Goal: Information Seeking & Learning: Learn about a topic

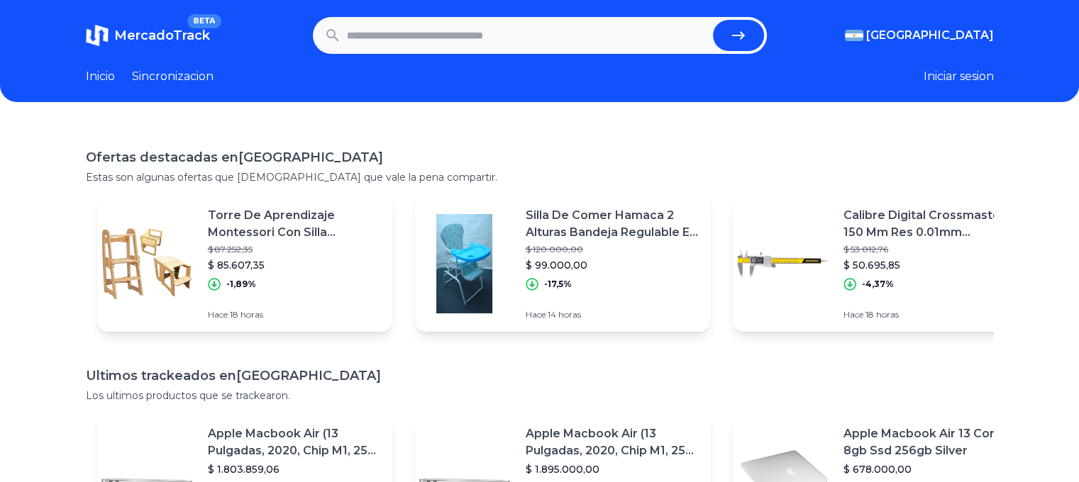
click at [444, 50] on input "text" at bounding box center [527, 35] width 360 height 31
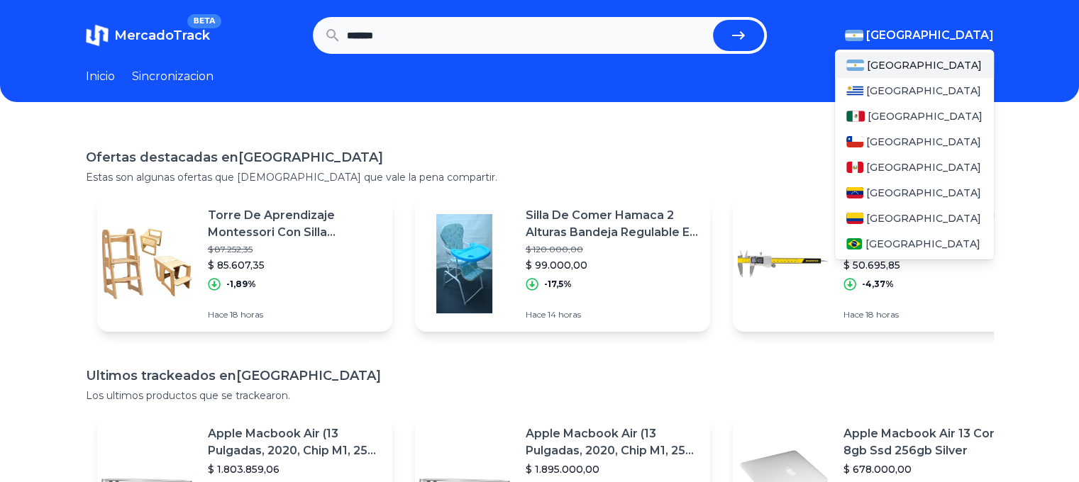
type input "*******"
click at [970, 37] on span "[GEOGRAPHIC_DATA]" at bounding box center [930, 35] width 128 height 17
click at [885, 118] on span "[GEOGRAPHIC_DATA]" at bounding box center [925, 116] width 115 height 14
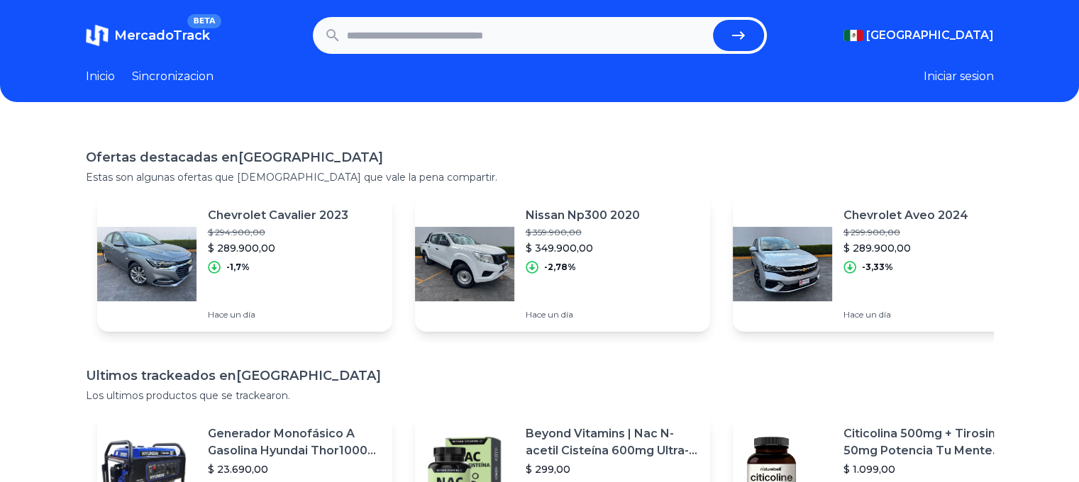
click at [605, 31] on input "text" at bounding box center [527, 35] width 360 height 31
type input "*******"
click at [713, 20] on button "submit" at bounding box center [738, 35] width 51 height 31
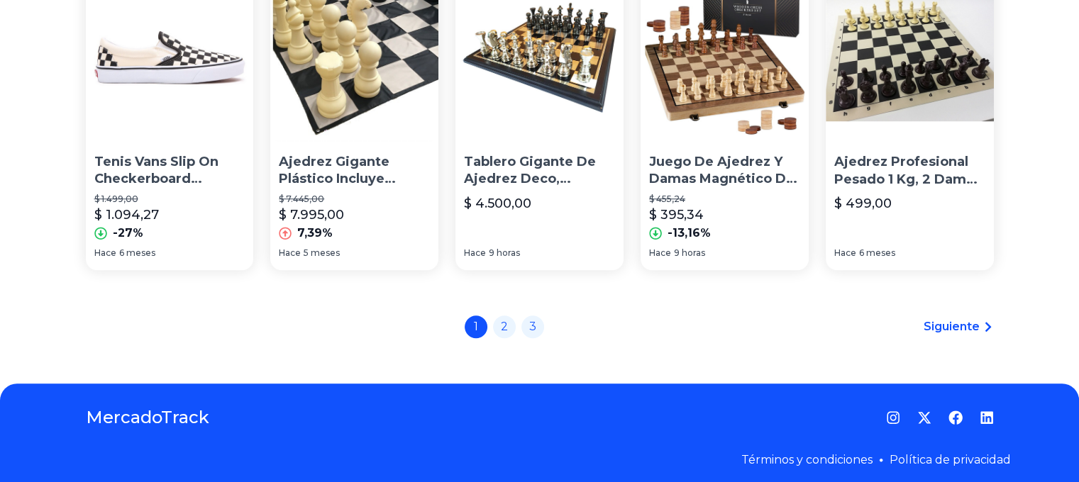
scroll to position [1124, 0]
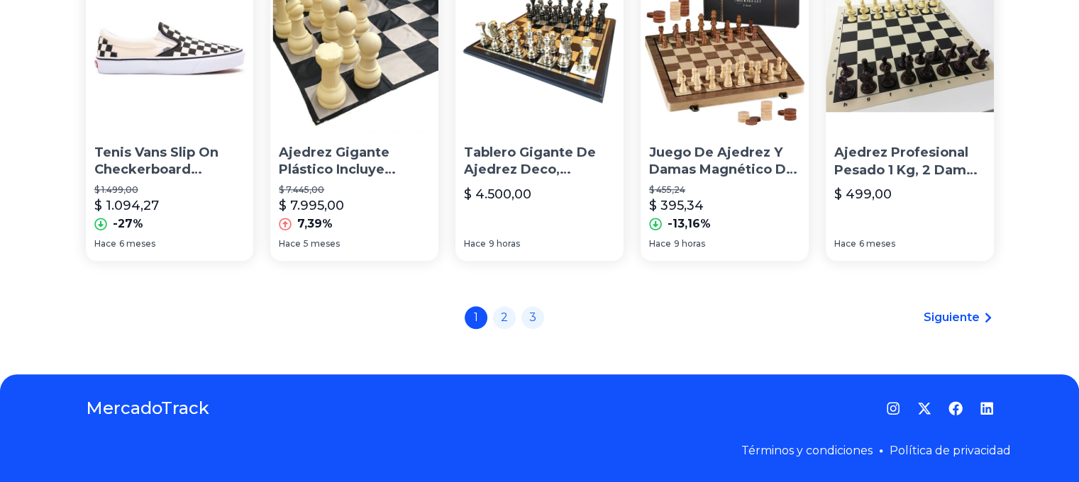
click at [978, 312] on span "Siguiente" at bounding box center [952, 317] width 56 height 17
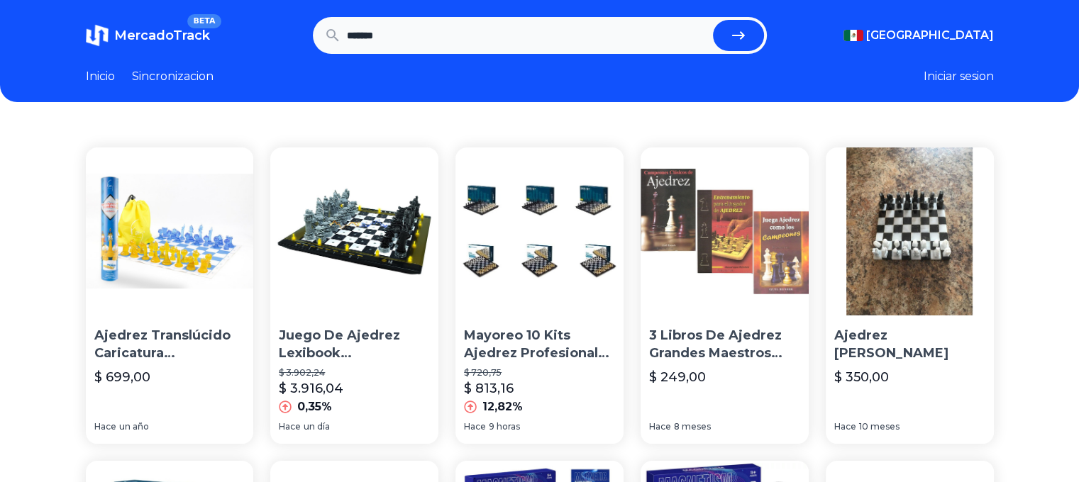
click at [193, 82] on link "Sincronizacion" at bounding box center [173, 76] width 82 height 17
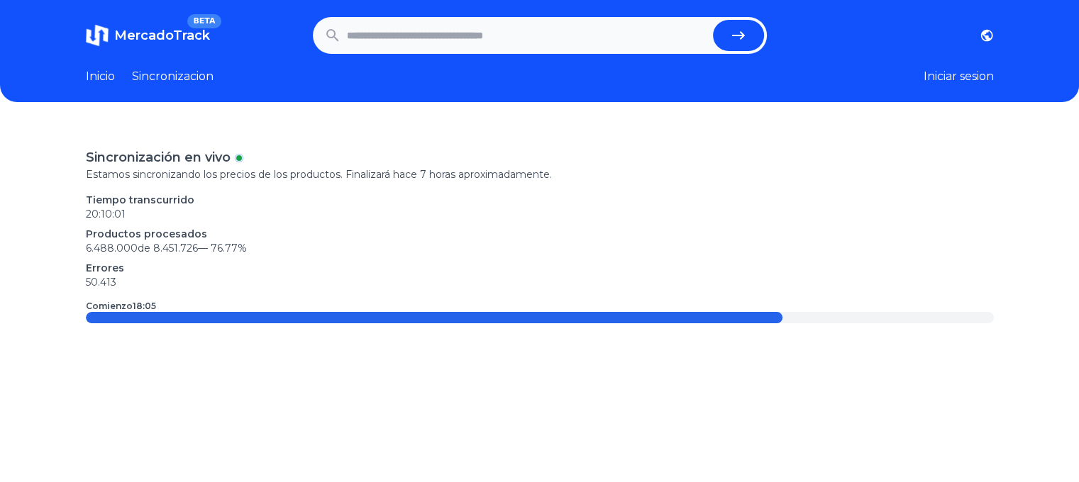
type input "*******"
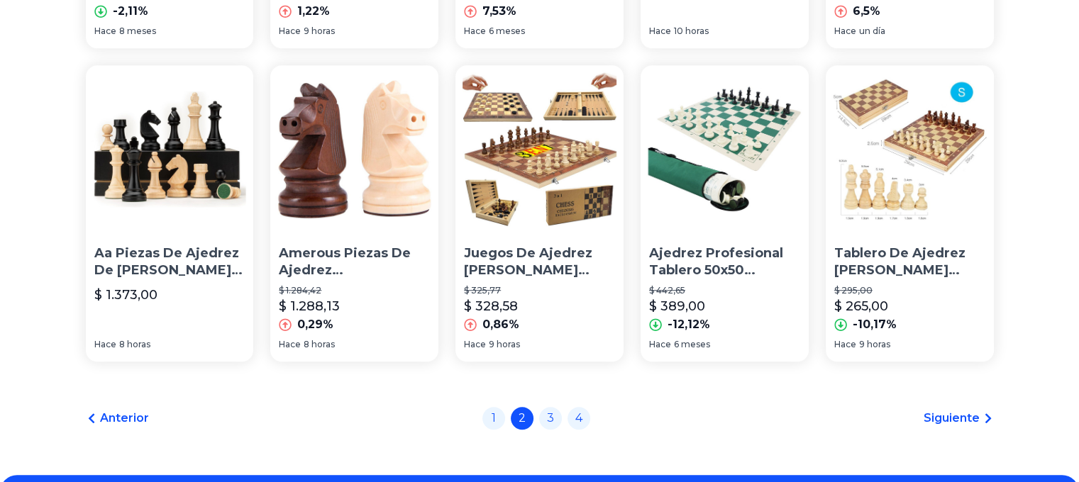
scroll to position [1124, 0]
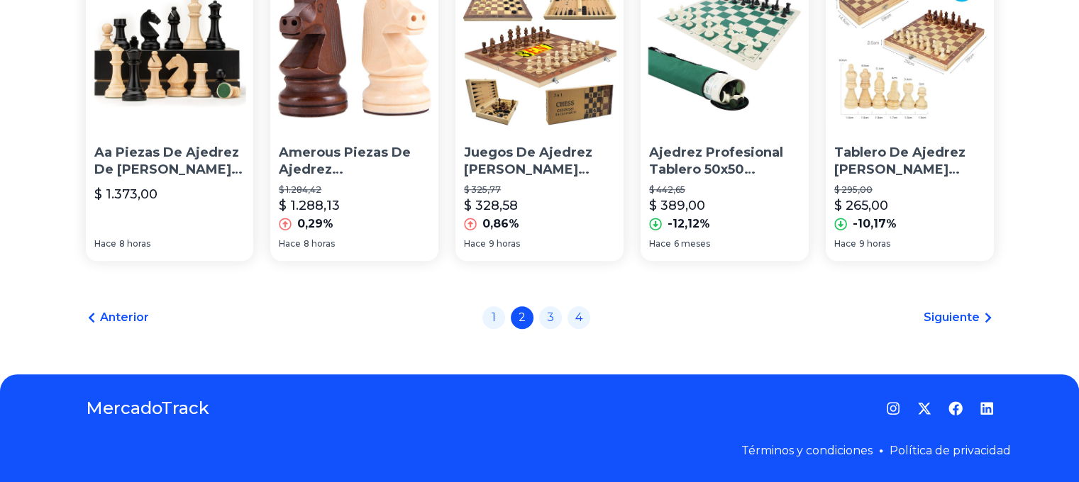
click at [968, 320] on span "Siguiente" at bounding box center [952, 317] width 56 height 17
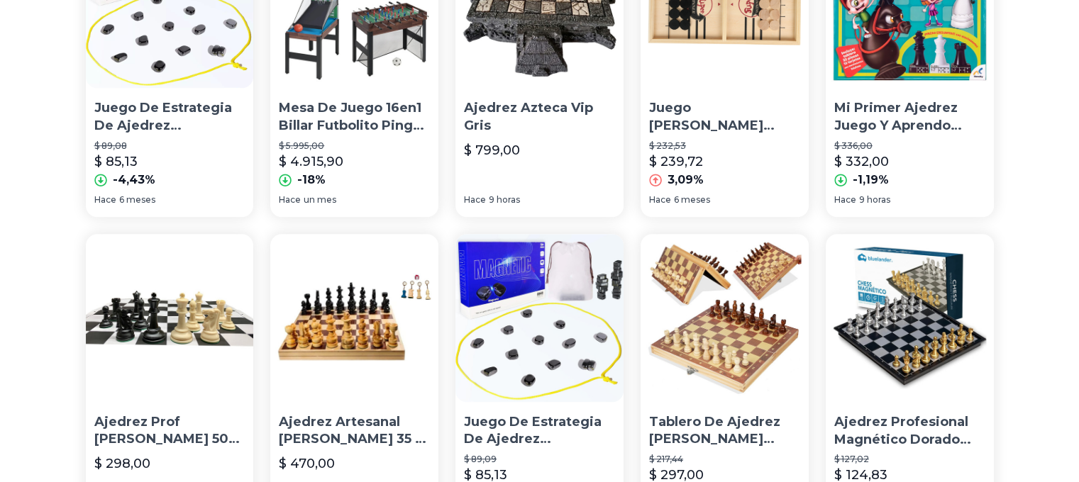
scroll to position [1064, 0]
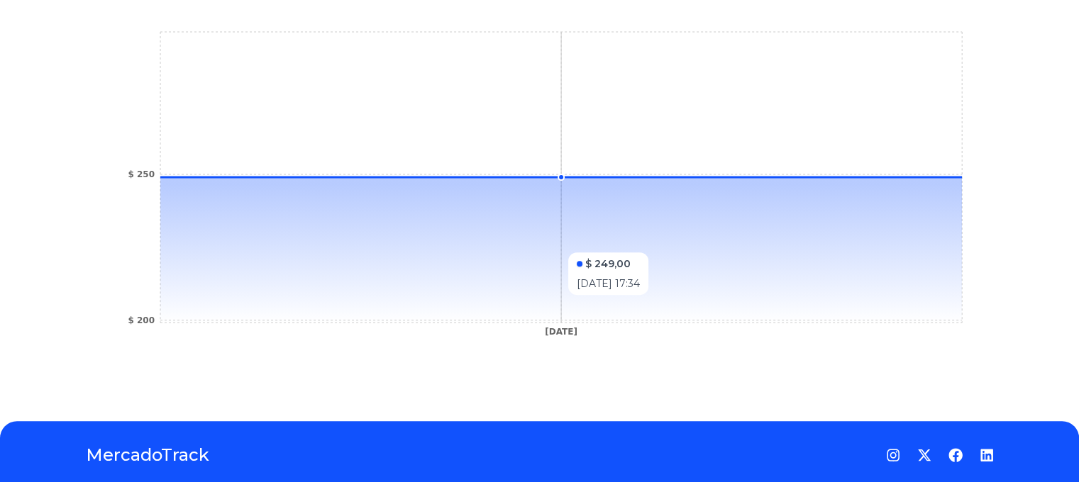
scroll to position [328, 0]
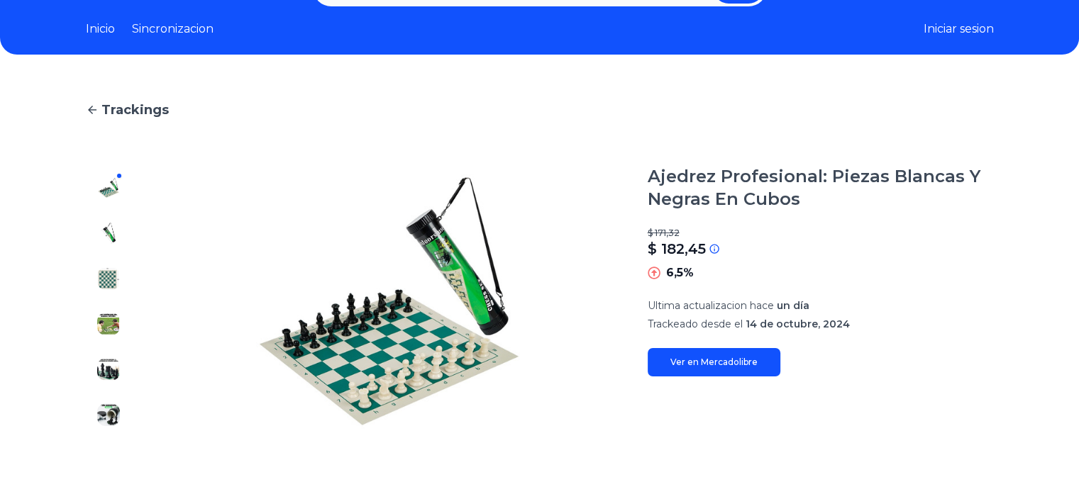
scroll to position [71, 0]
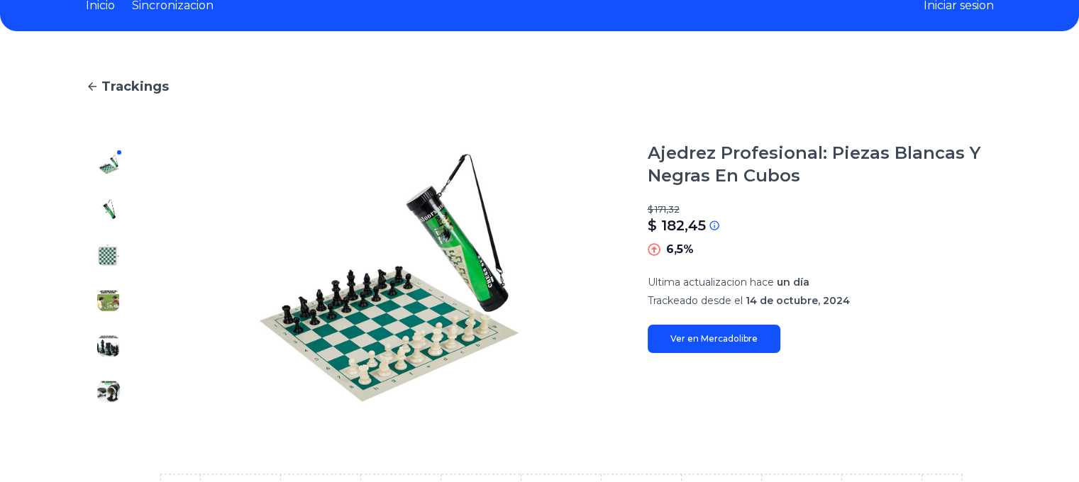
click at [105, 256] on img at bounding box center [108, 255] width 23 height 23
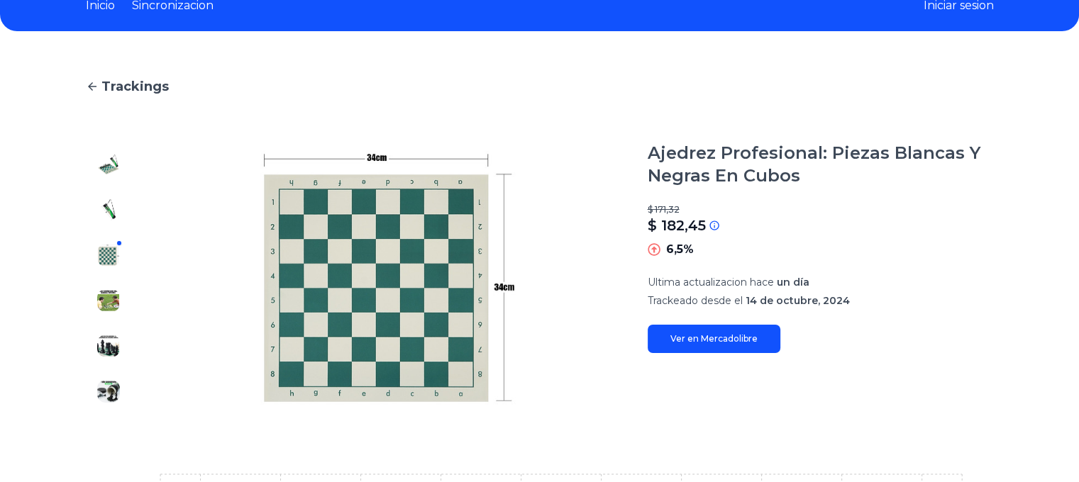
click at [120, 297] on img at bounding box center [108, 300] width 23 height 23
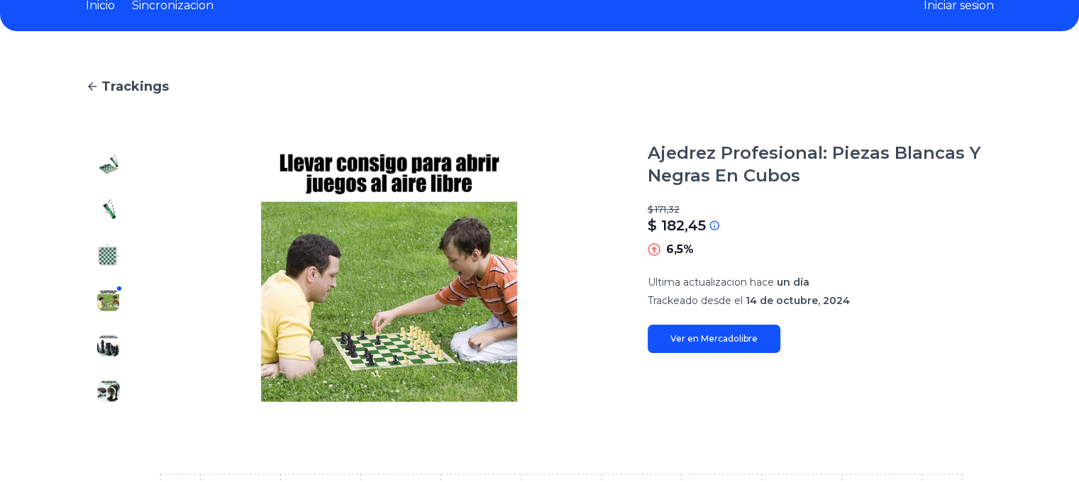
click at [119, 333] on div at bounding box center [108, 278] width 45 height 272
click at [111, 343] on img at bounding box center [108, 346] width 23 height 23
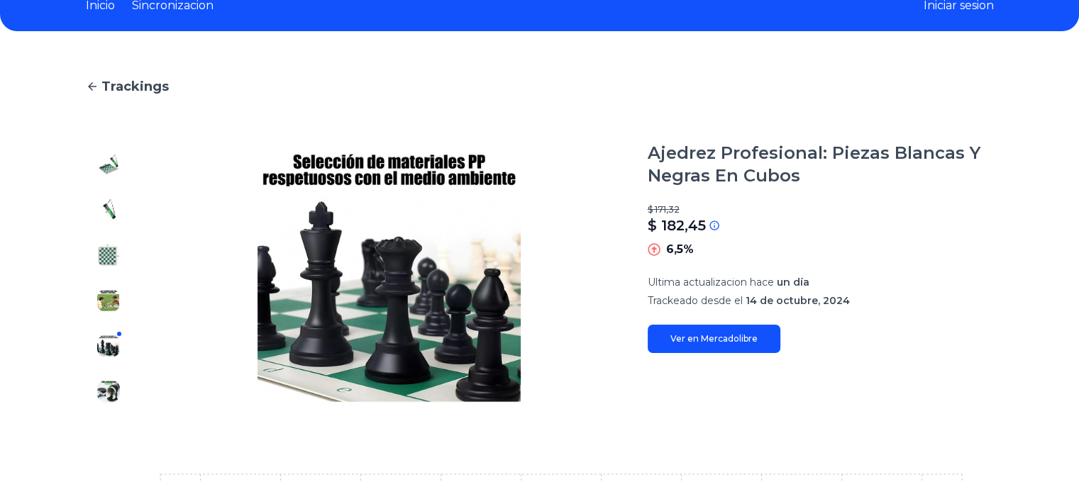
click at [109, 385] on img at bounding box center [108, 391] width 23 height 23
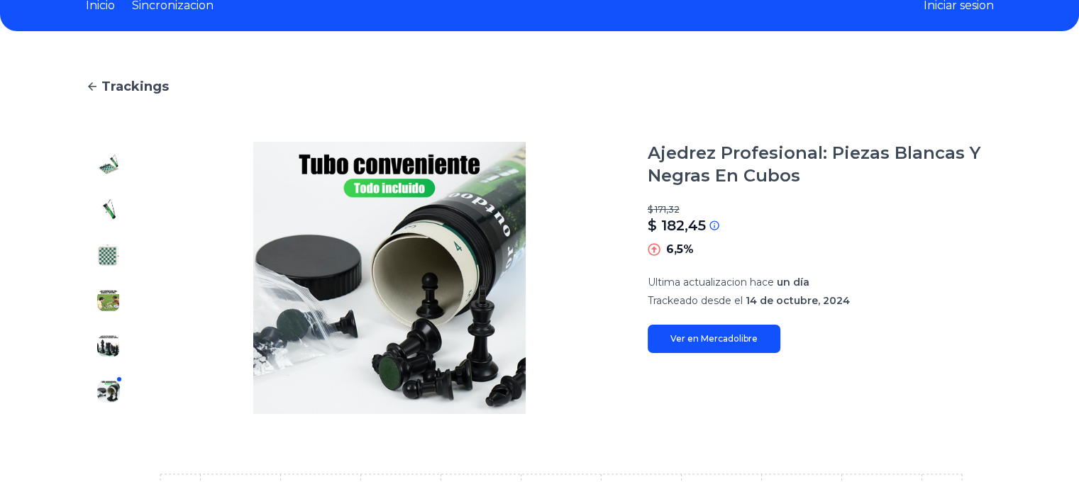
click at [736, 341] on link "Ver en Mercadolibre" at bounding box center [714, 339] width 133 height 28
